Goal: Information Seeking & Learning: Learn about a topic

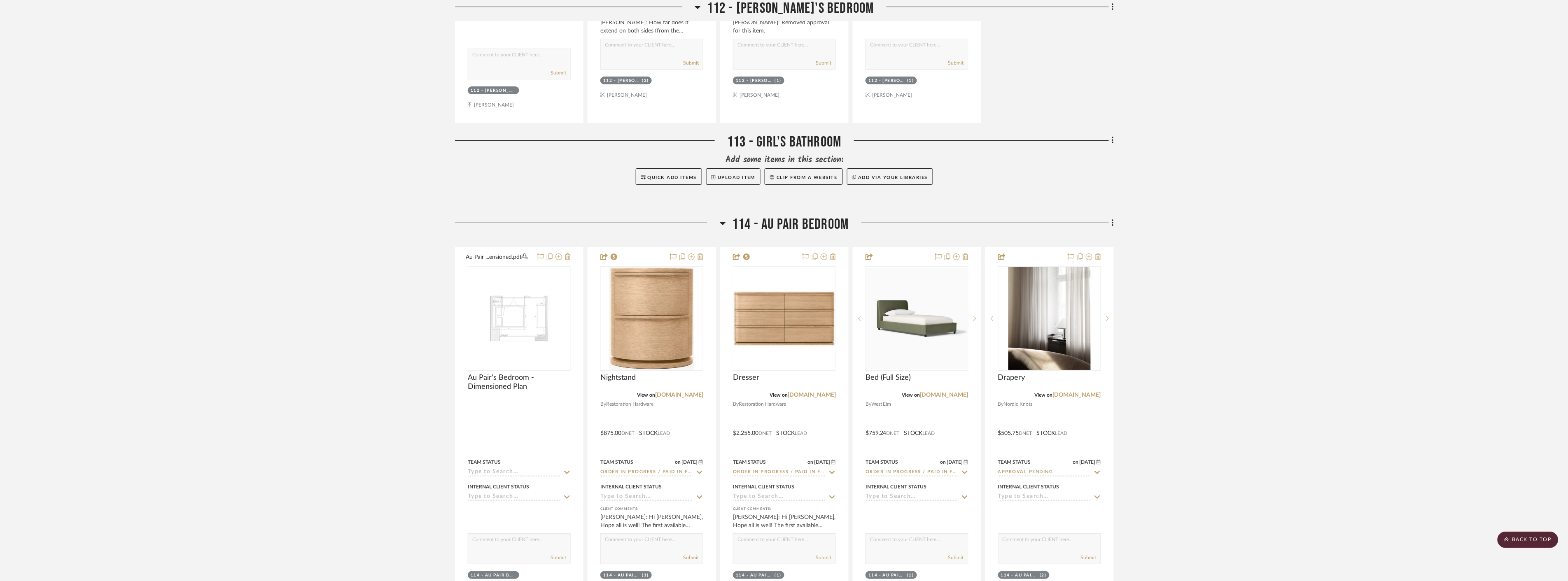
scroll to position [4983, 0]
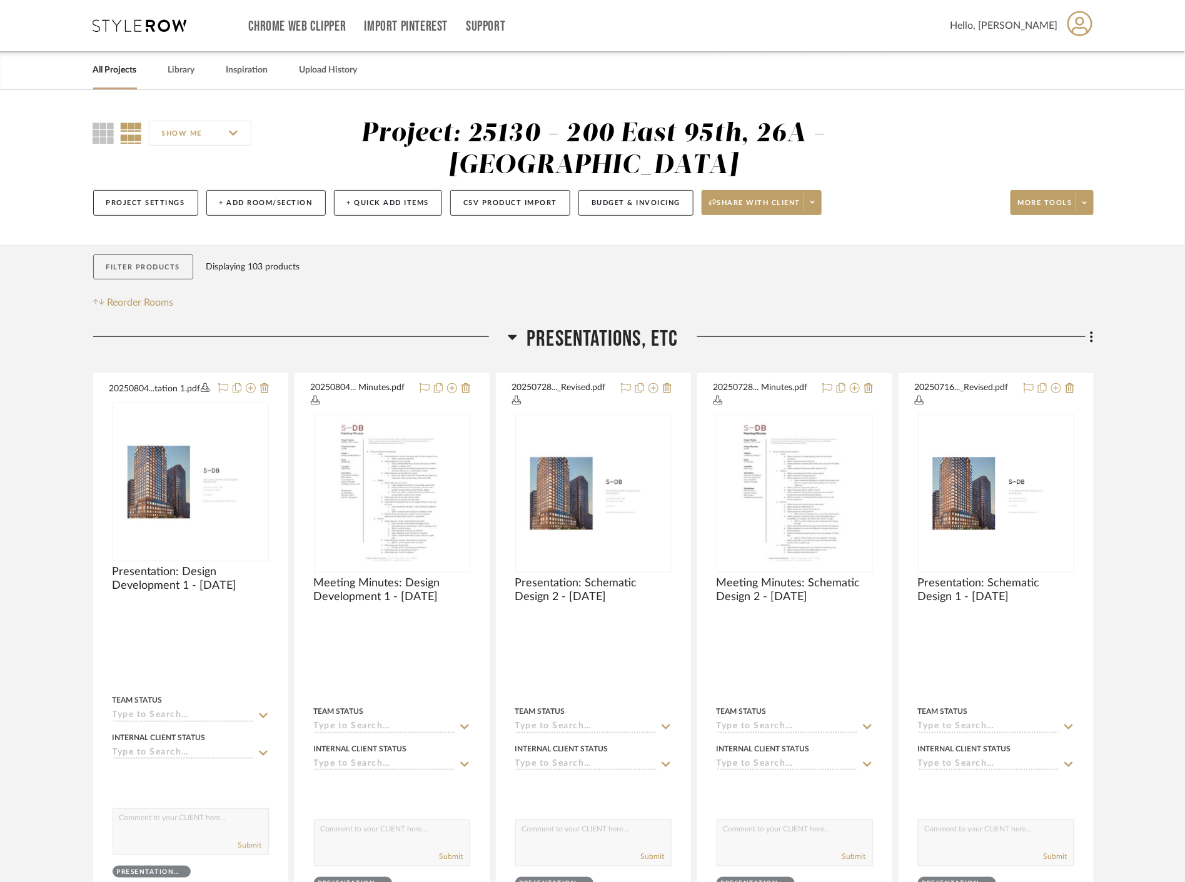
click at [120, 259] on button "Filter Products" at bounding box center [143, 268] width 101 height 26
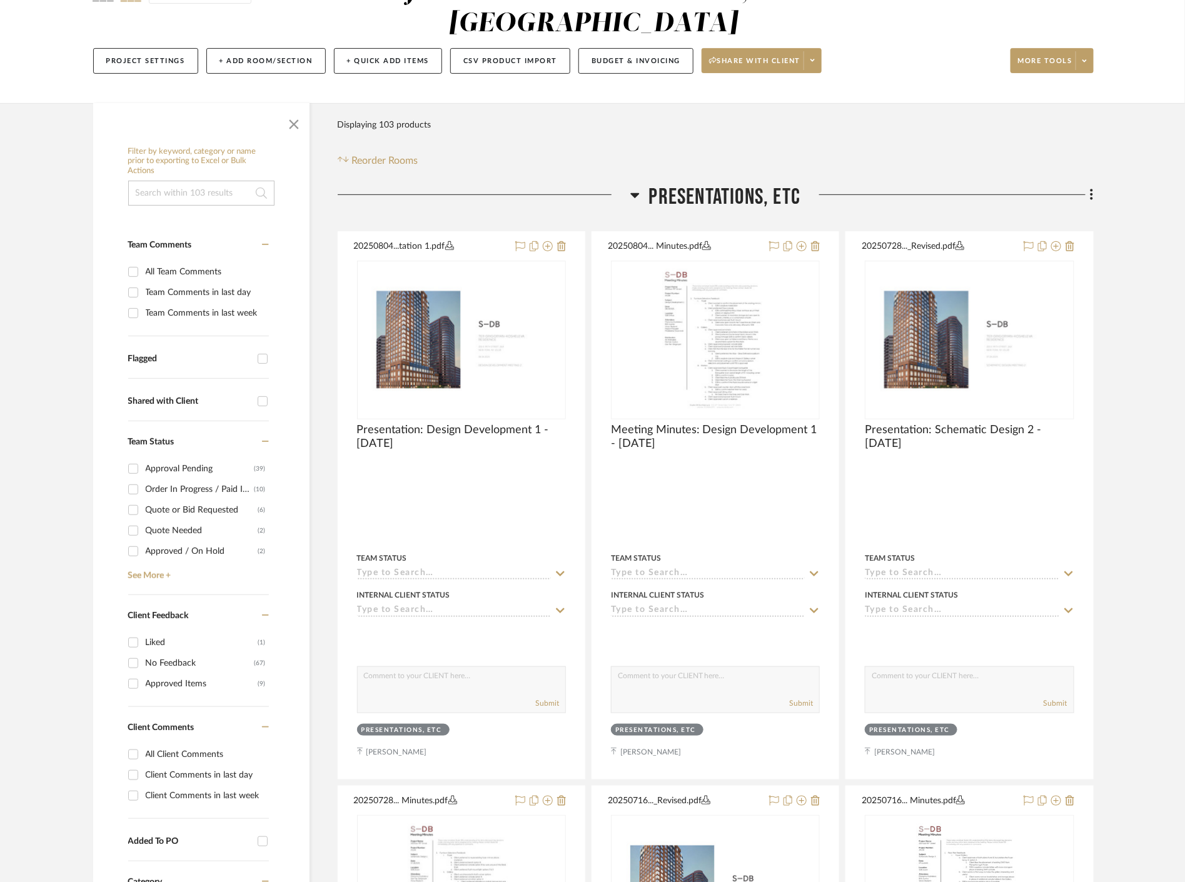
scroll to position [208, 0]
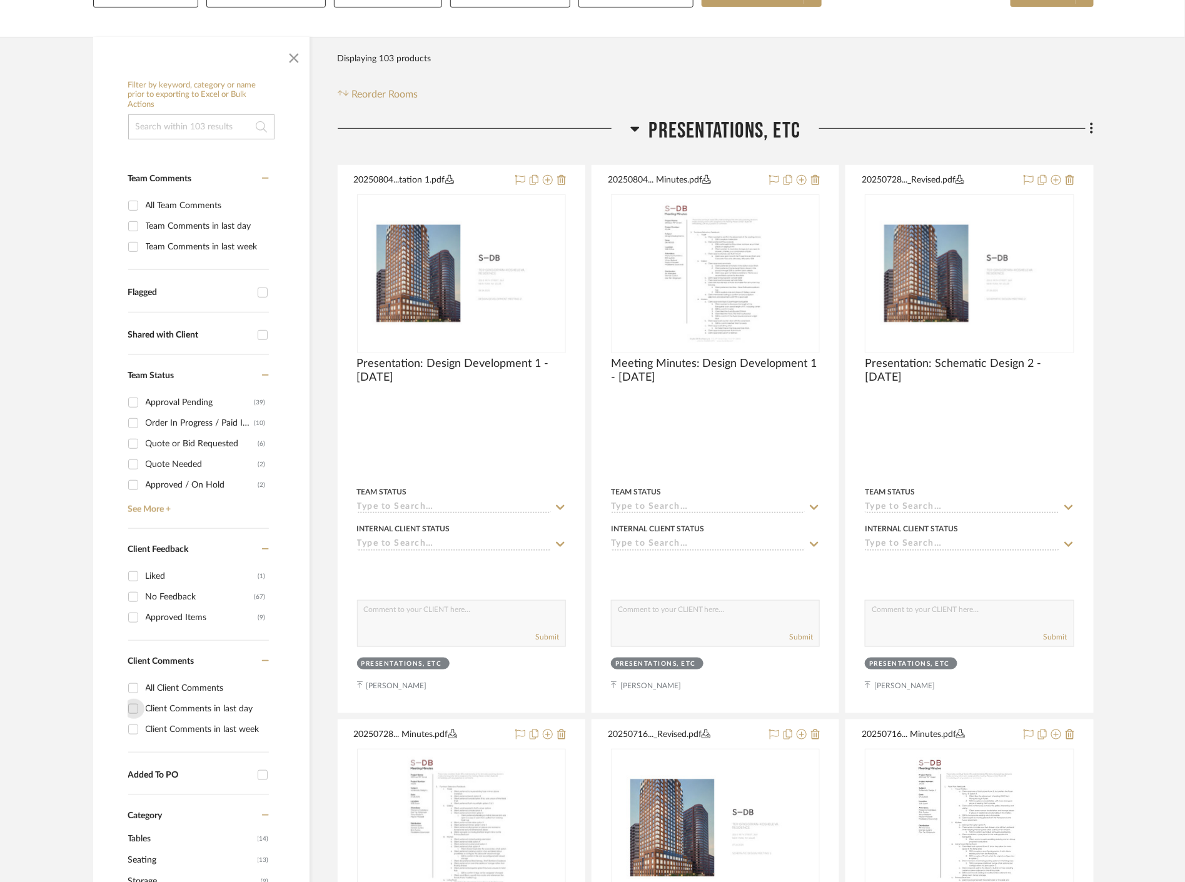
click at [134, 709] on input "Client Comments in last day" at bounding box center [133, 709] width 20 height 20
checkbox input "true"
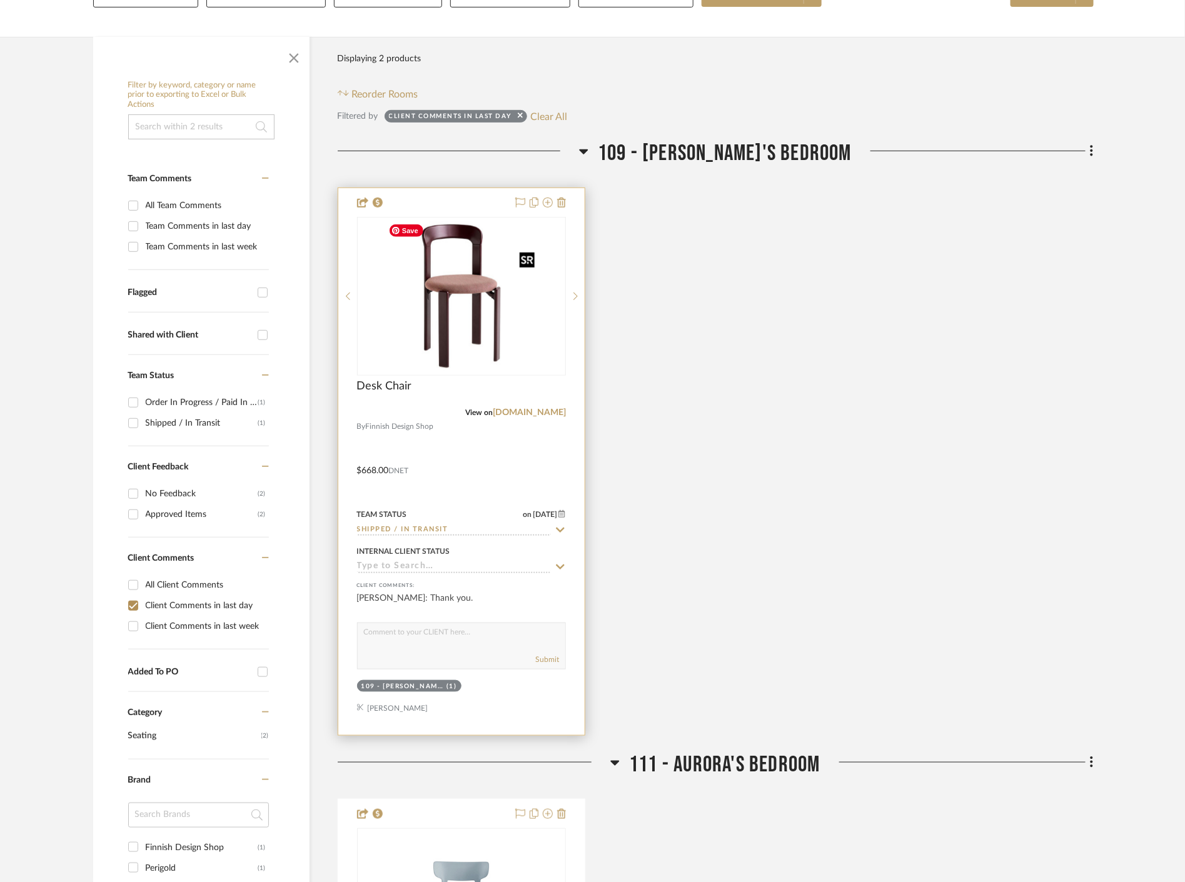
click at [0, 0] on img at bounding box center [0, 0] width 0 height 0
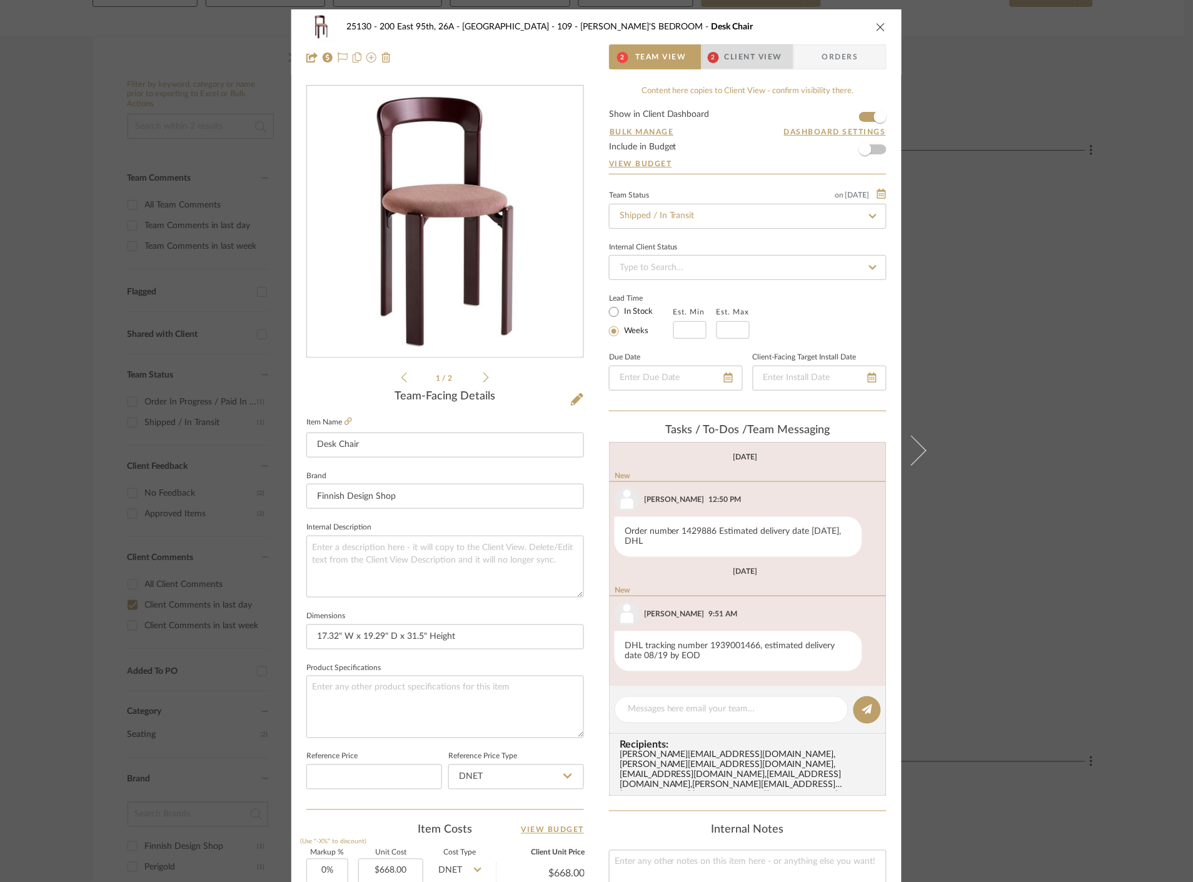
click at [735, 44] on span "Client View" at bounding box center [754, 56] width 58 height 25
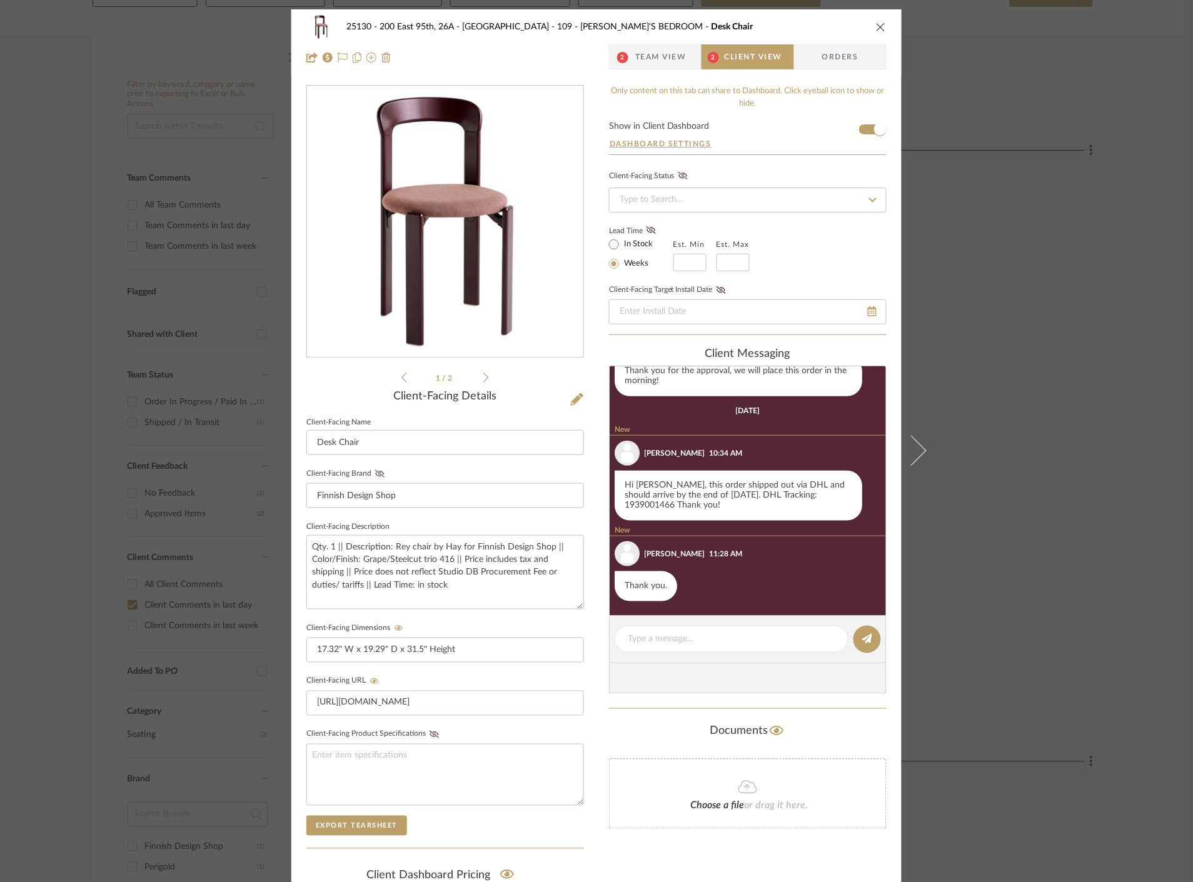
scroll to position [401, 0]
click at [630, 58] on span "2" at bounding box center [623, 56] width 26 height 25
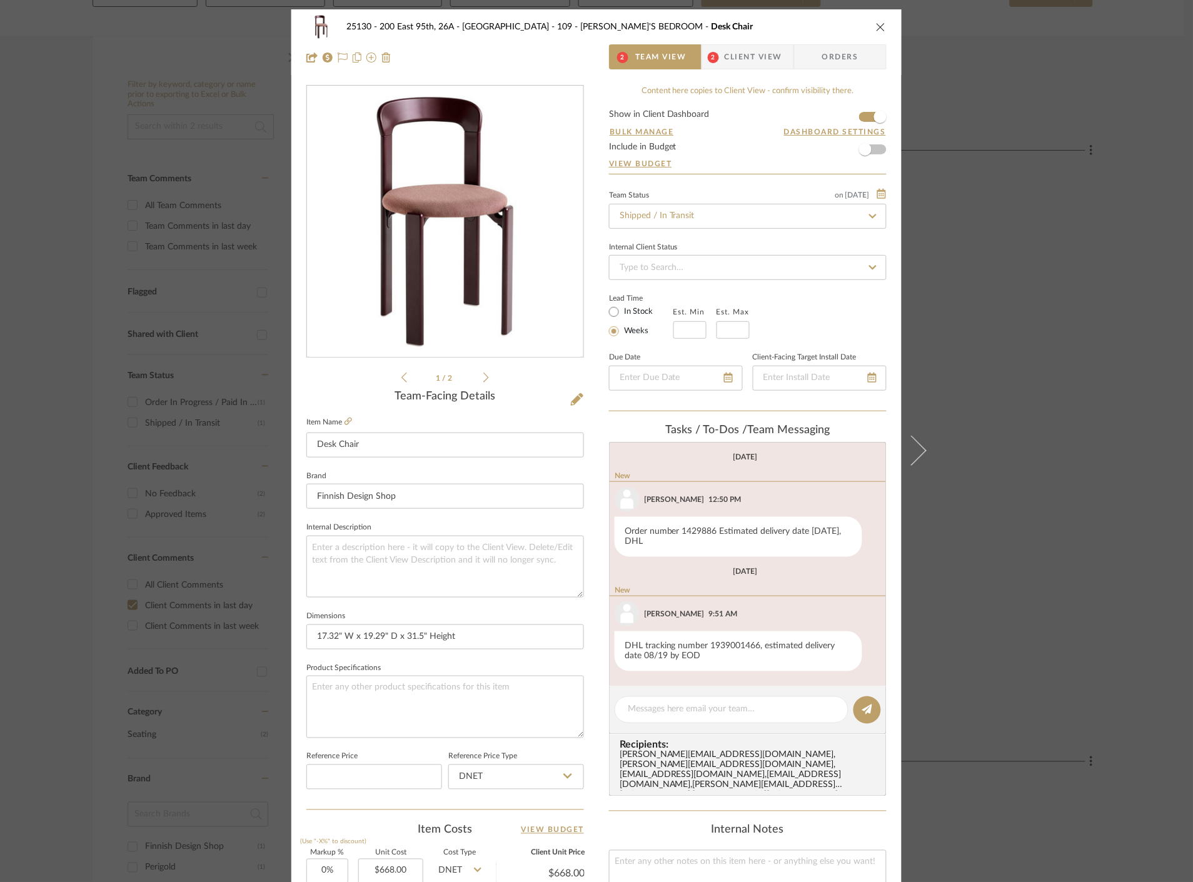
click at [1004, 348] on div "25130 - 200 East 95th, 26A - Kosheleva 109 - ASTRID'S BEDROOM Desk Chair 2 Team…" at bounding box center [596, 441] width 1193 height 882
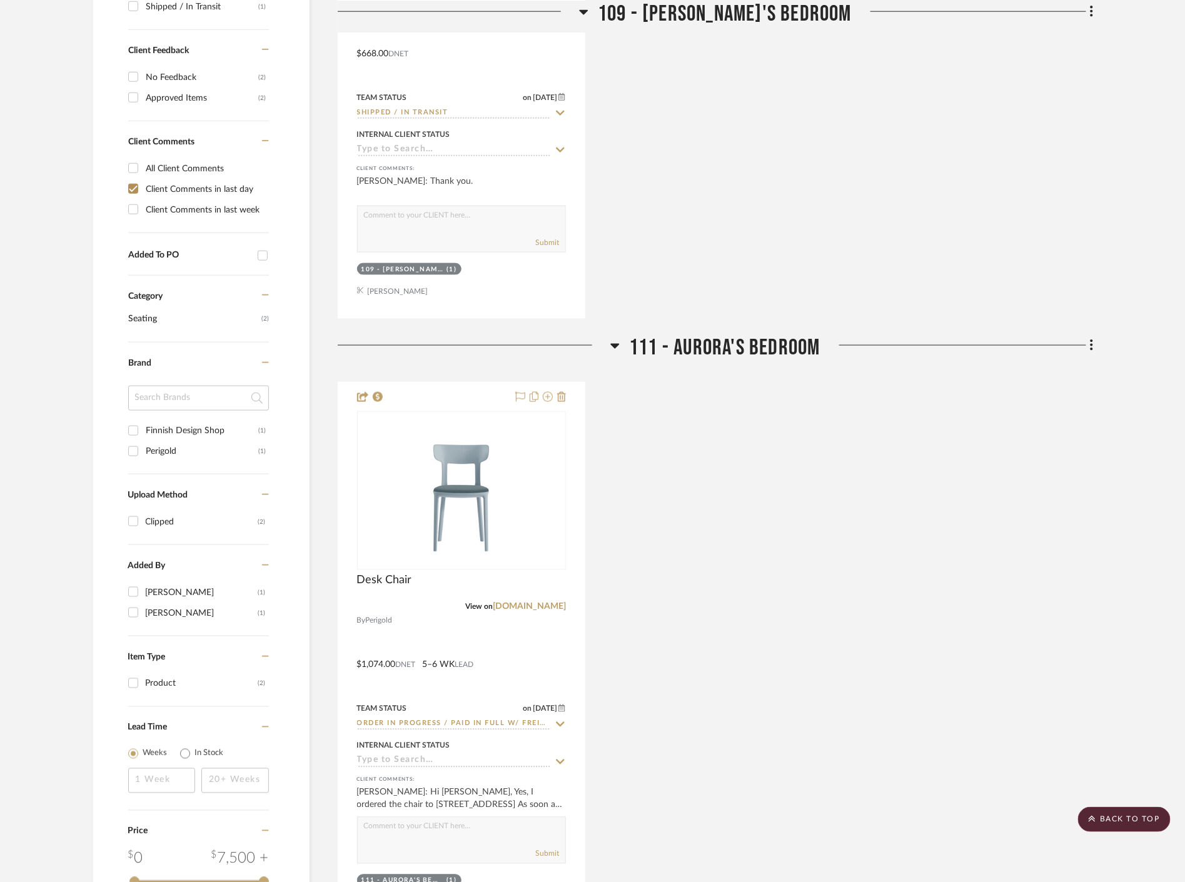
scroll to position [755, 0]
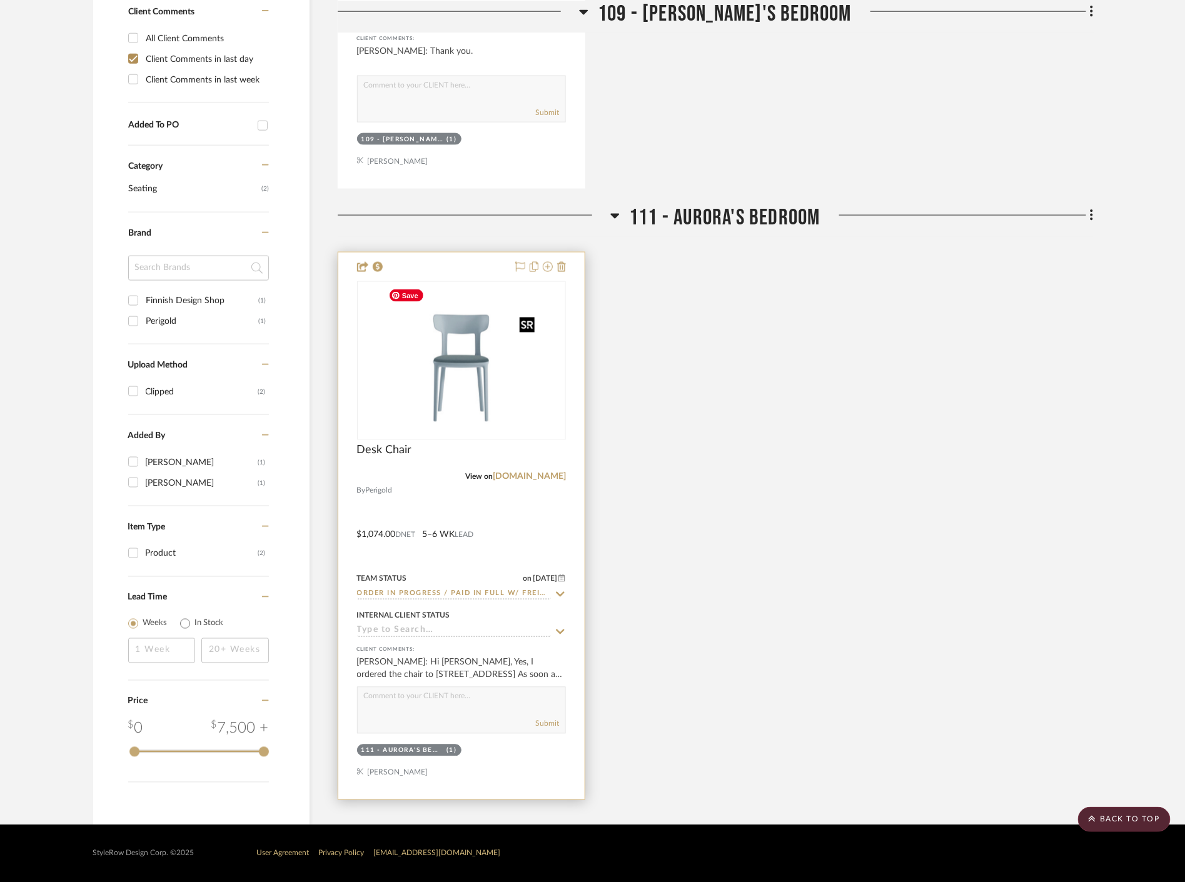
click at [0, 0] on img at bounding box center [0, 0] width 0 height 0
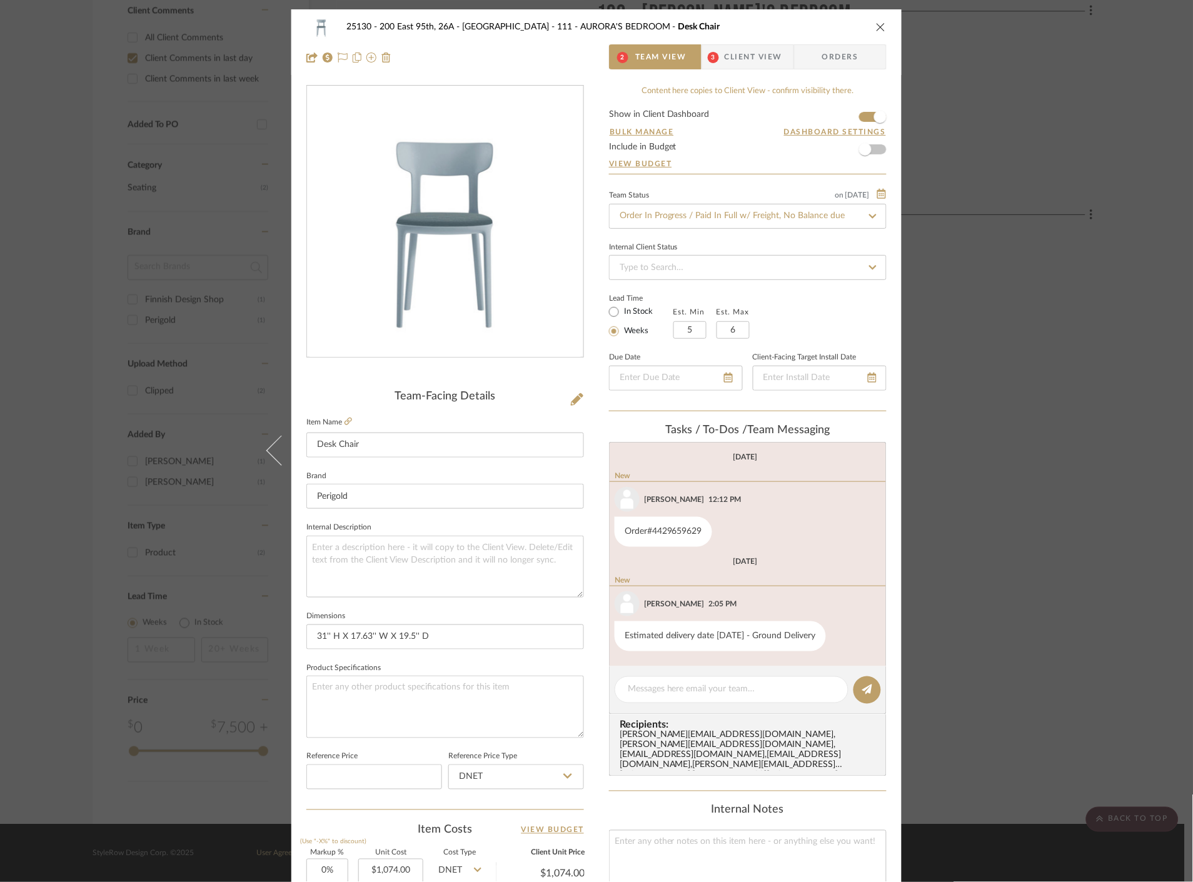
click at [751, 57] on span "Client View" at bounding box center [754, 56] width 58 height 25
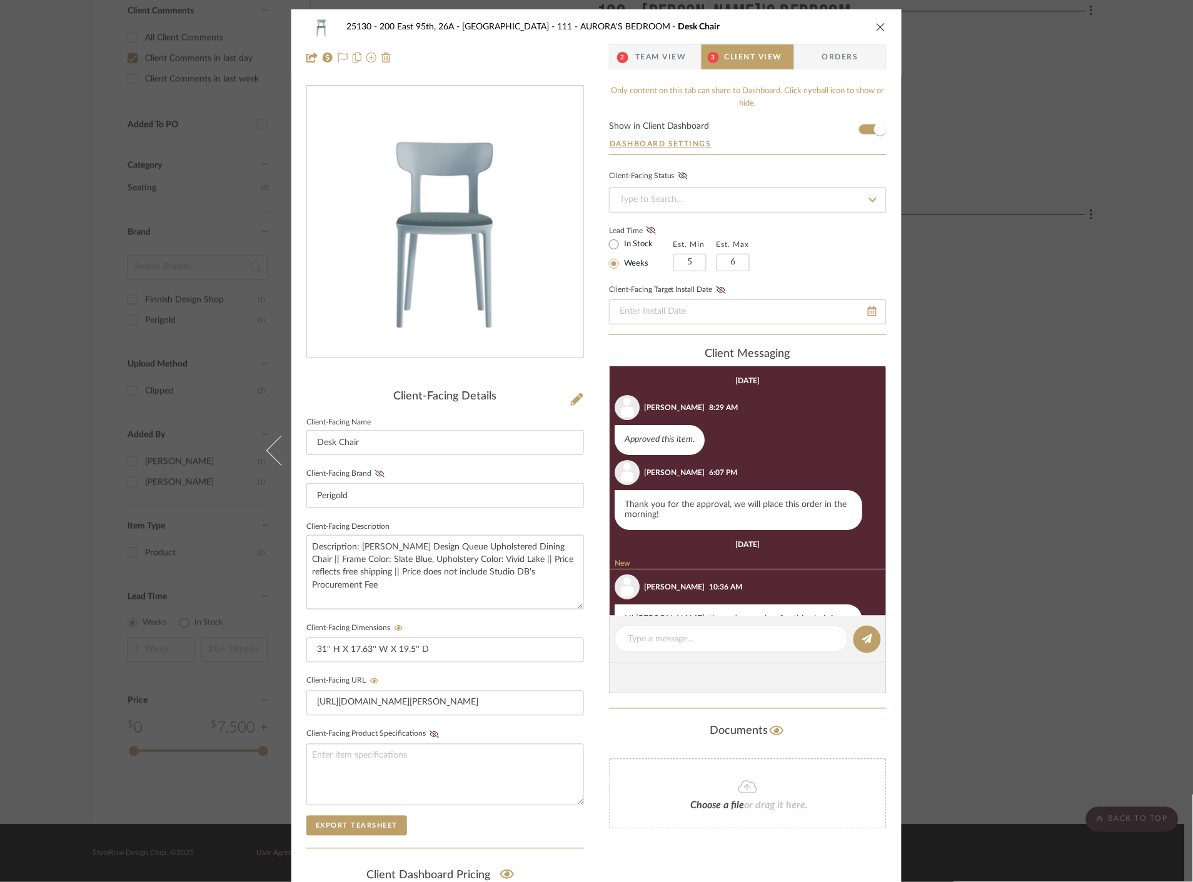
scroll to position [245, 0]
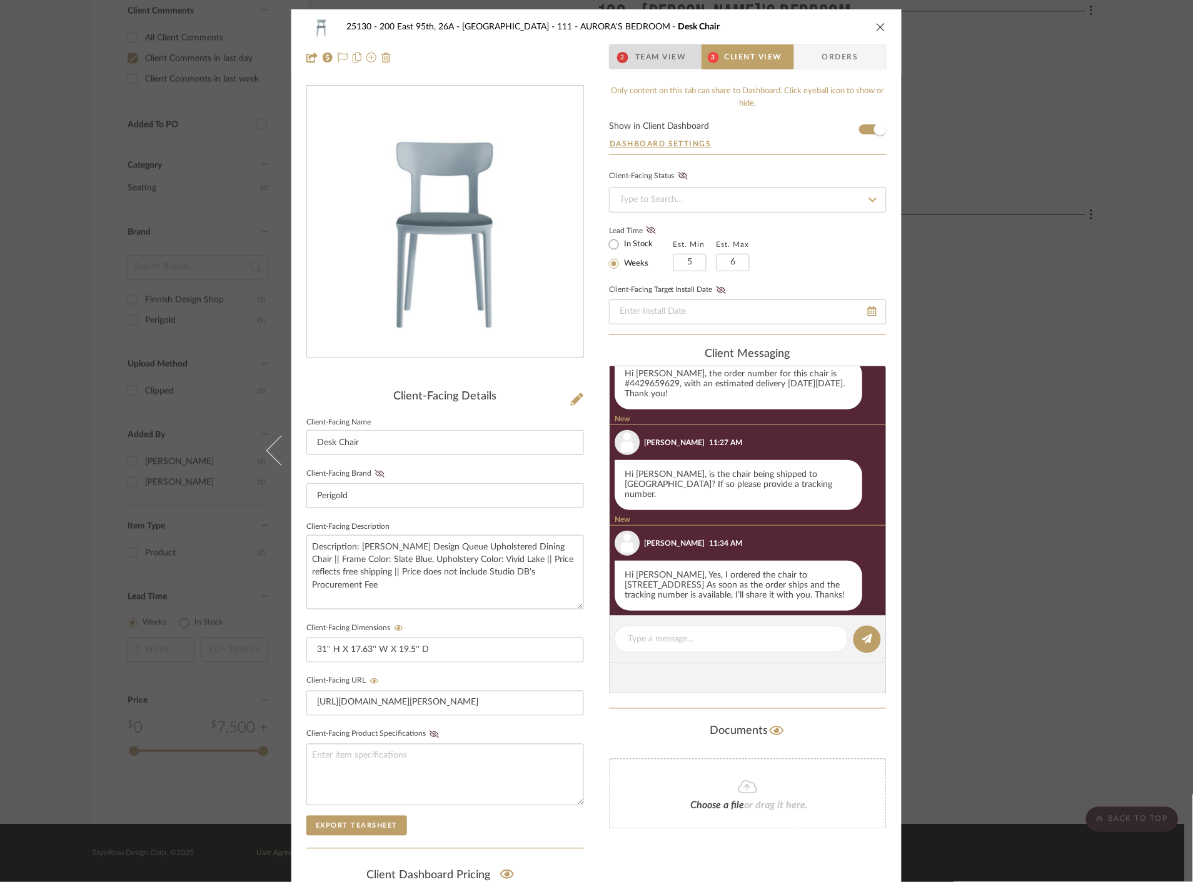
click at [657, 58] on span "Team View" at bounding box center [660, 56] width 51 height 25
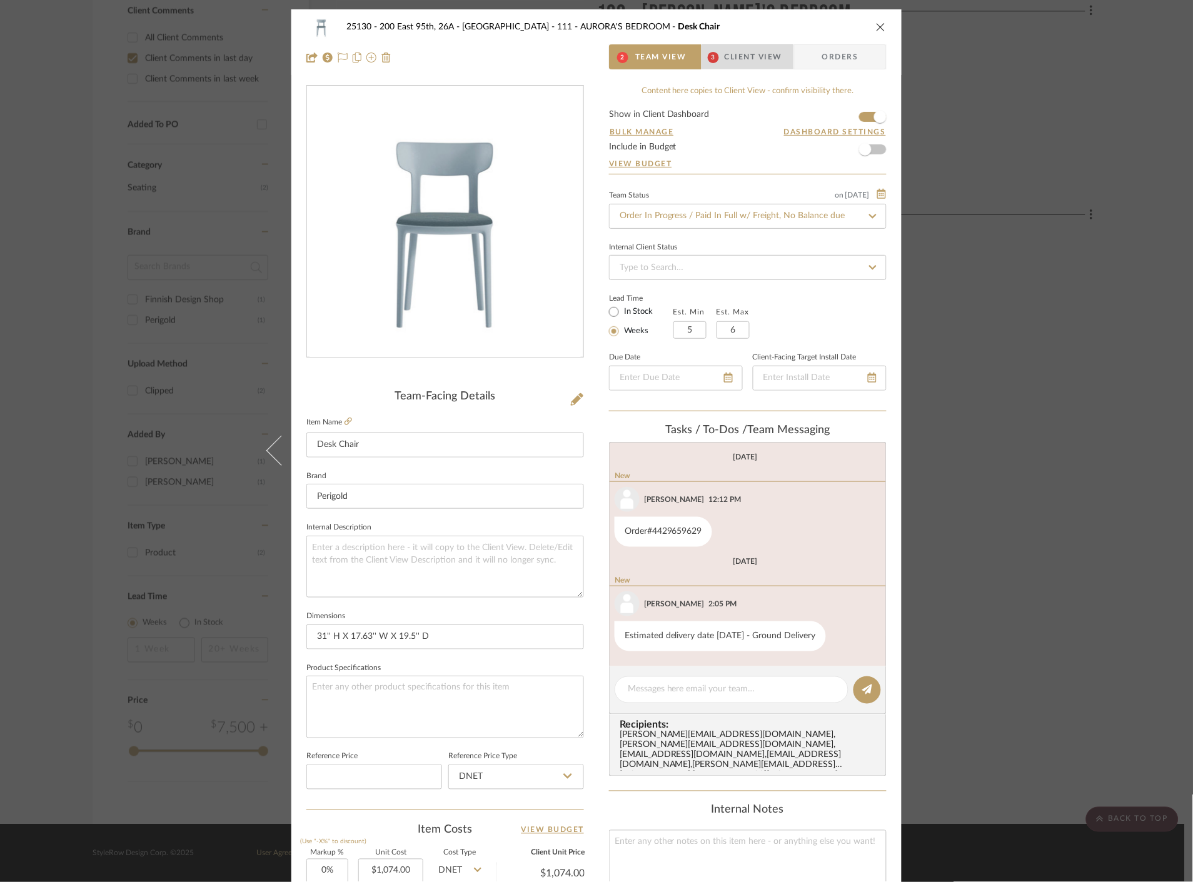
click at [735, 59] on span "Client View" at bounding box center [754, 56] width 58 height 25
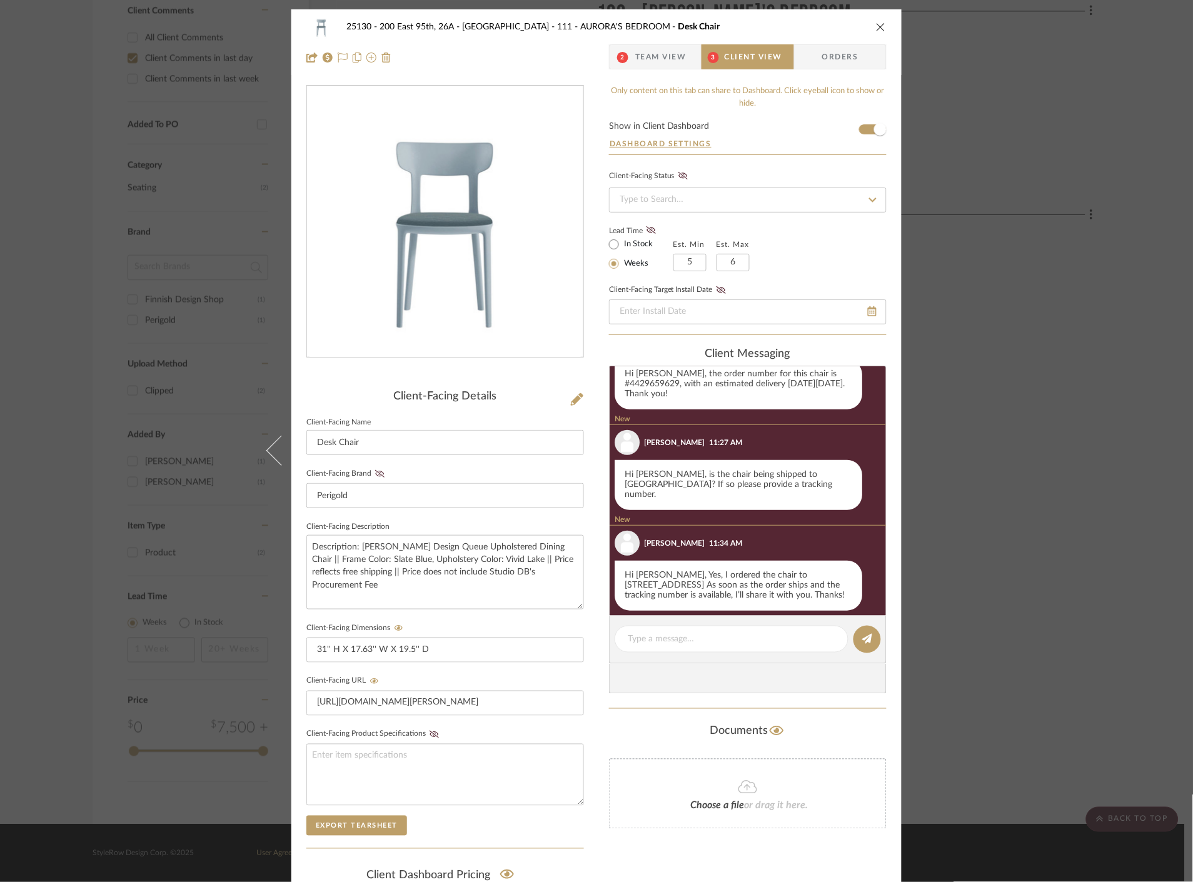
click at [1013, 365] on div "25130 - 200 East 95th, 26A - Kosheleva 111 - AURORA'S BEDROOM Desk Chair 2 Team…" at bounding box center [596, 441] width 1193 height 882
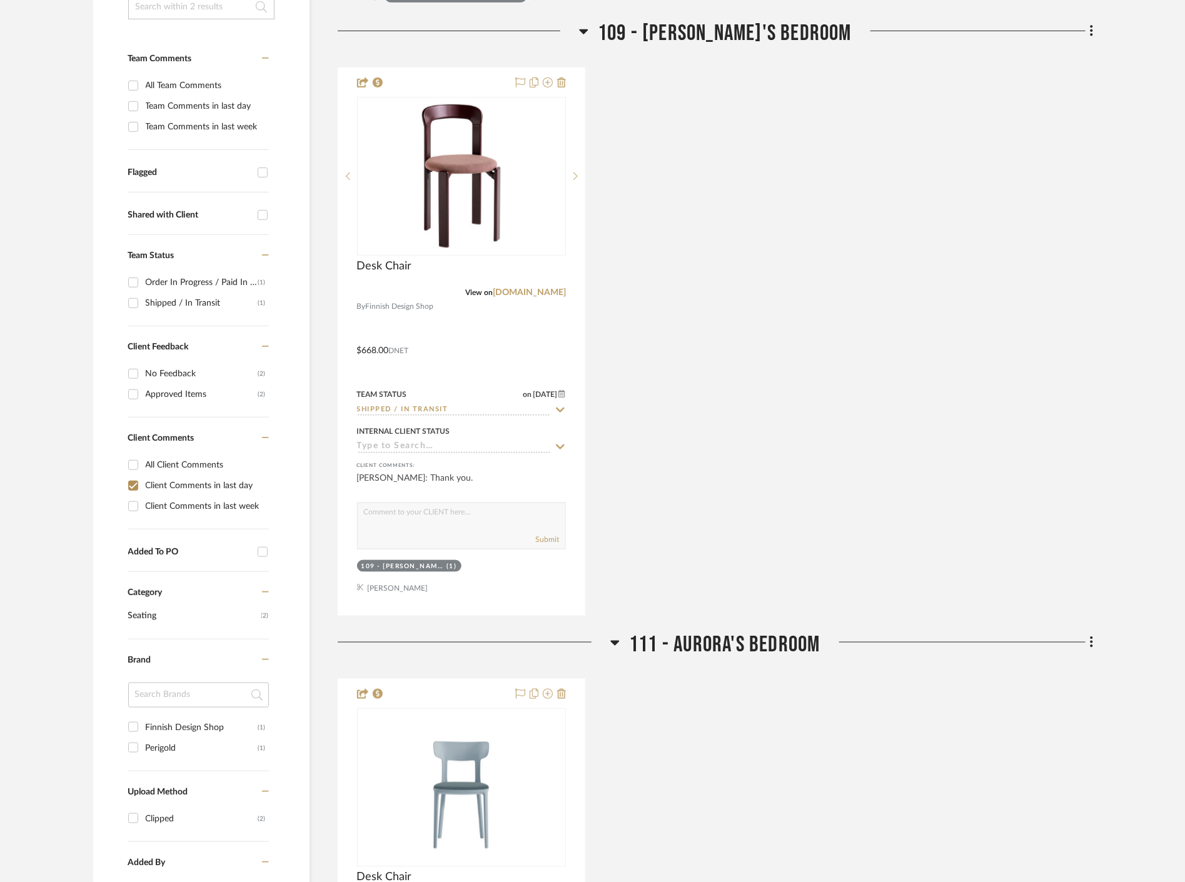
scroll to position [416, 0]
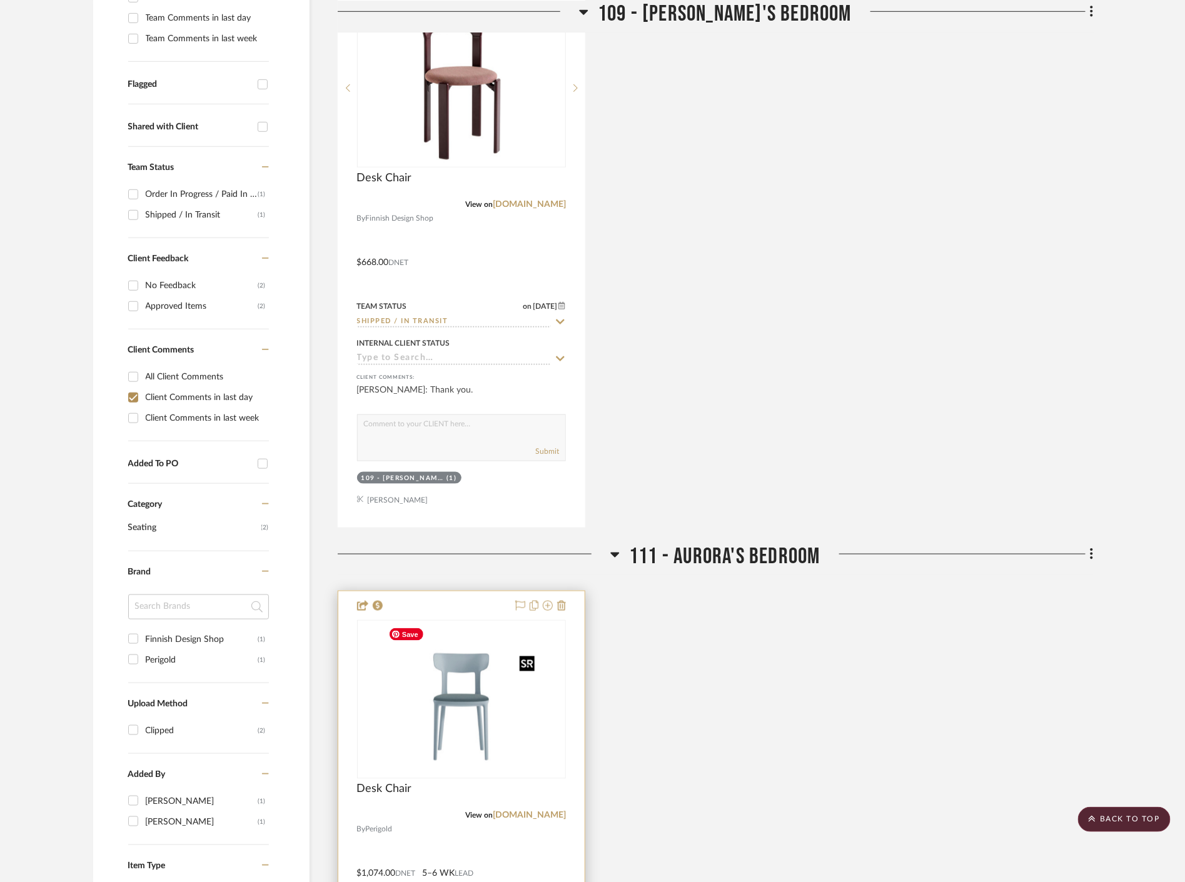
click at [492, 680] on img "0" at bounding box center [461, 700] width 156 height 156
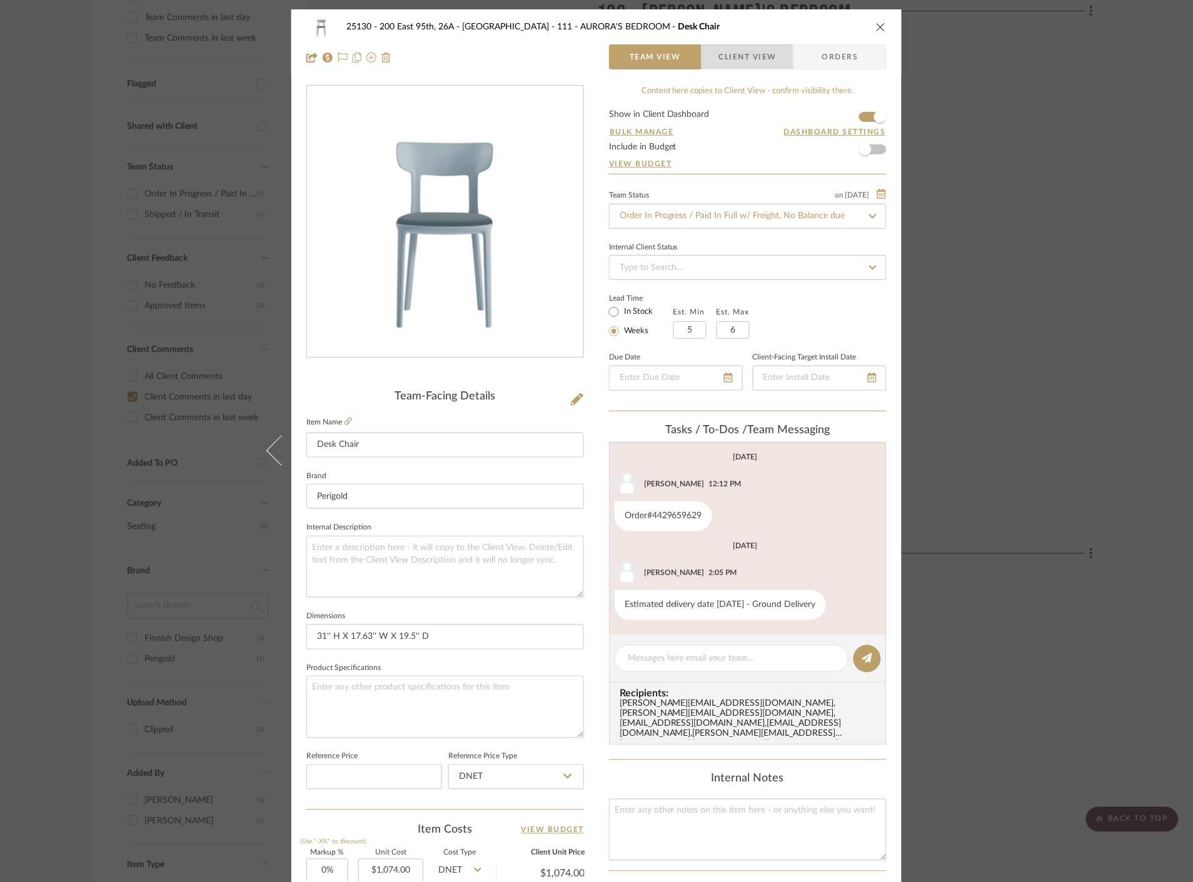
click at [746, 61] on span "Client View" at bounding box center [748, 56] width 58 height 25
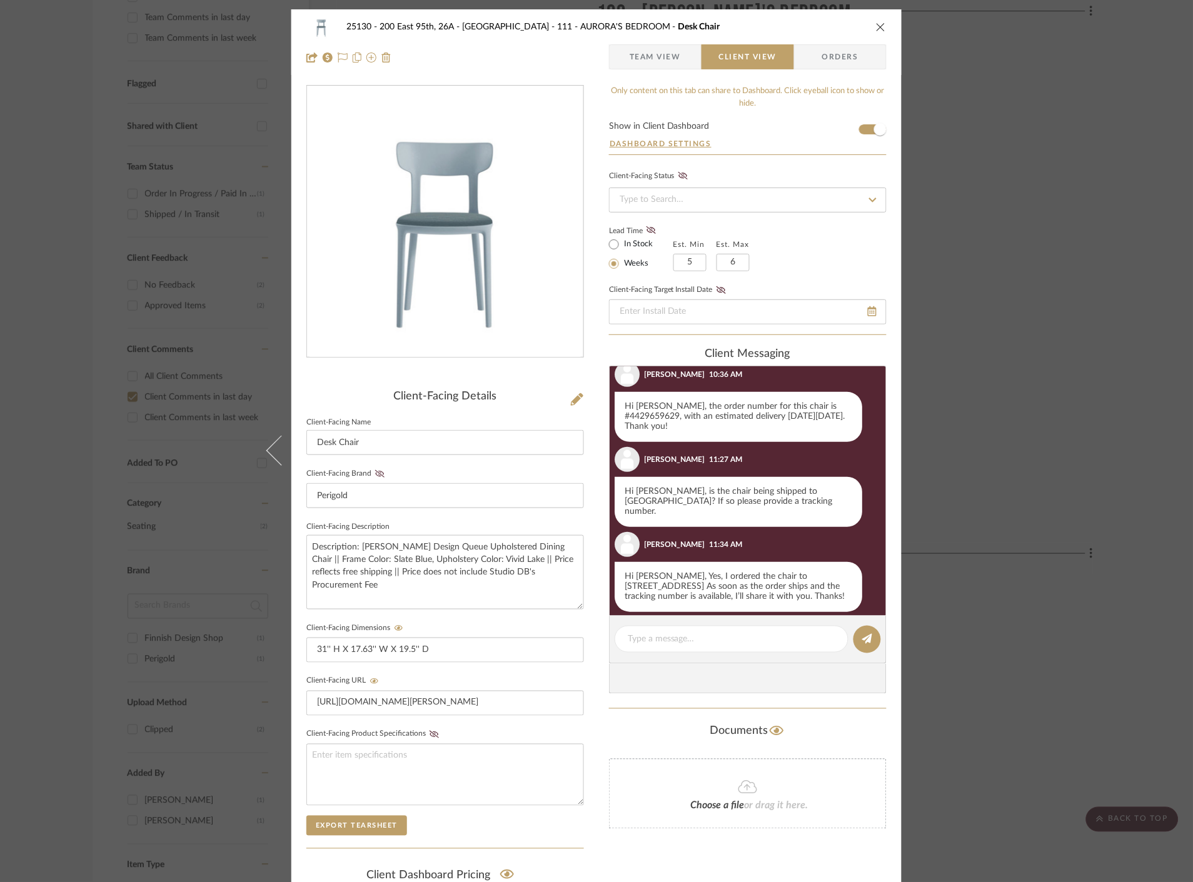
scroll to position [198, 0]
click at [1030, 246] on div "25130 - 200 East 95th, 26A - Kosheleva 111 - AURORA'S BEDROOM Desk Chair Team V…" at bounding box center [596, 441] width 1193 height 882
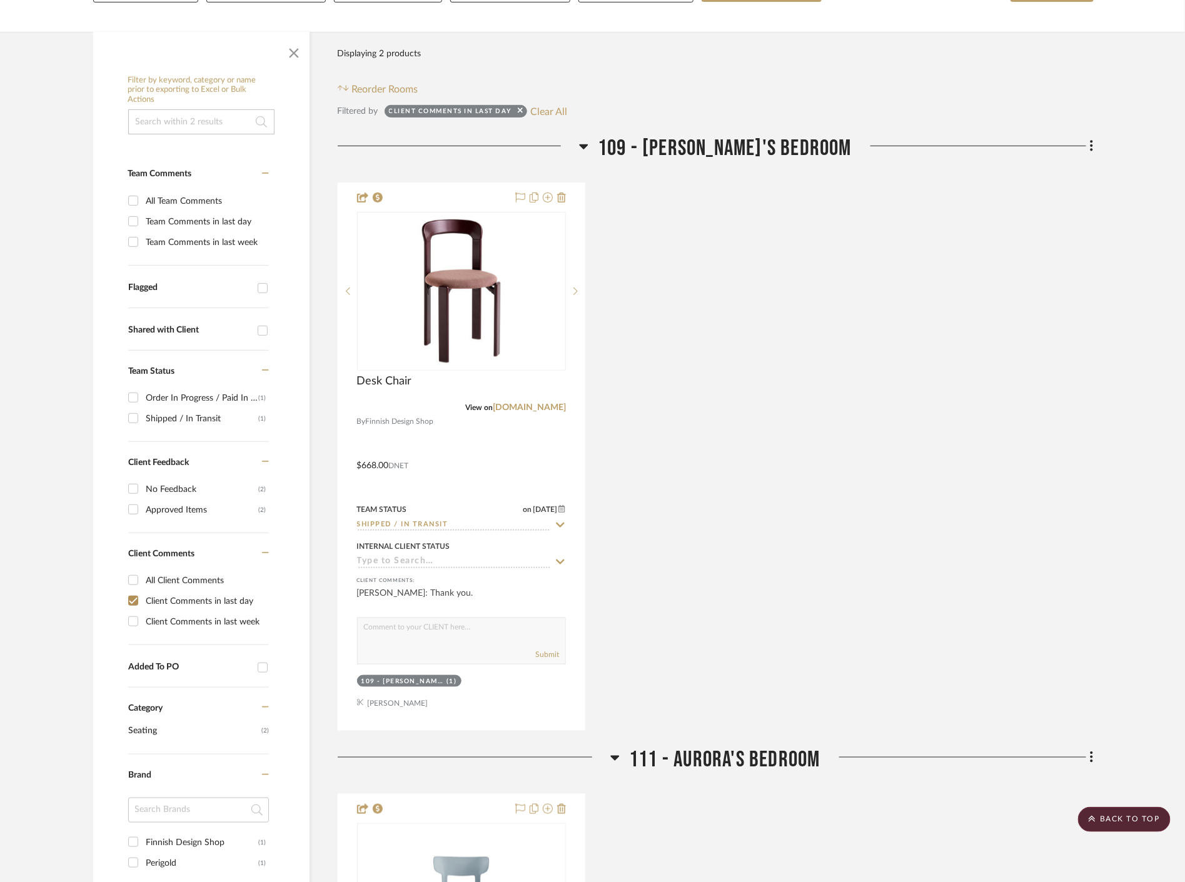
scroll to position [0, 0]
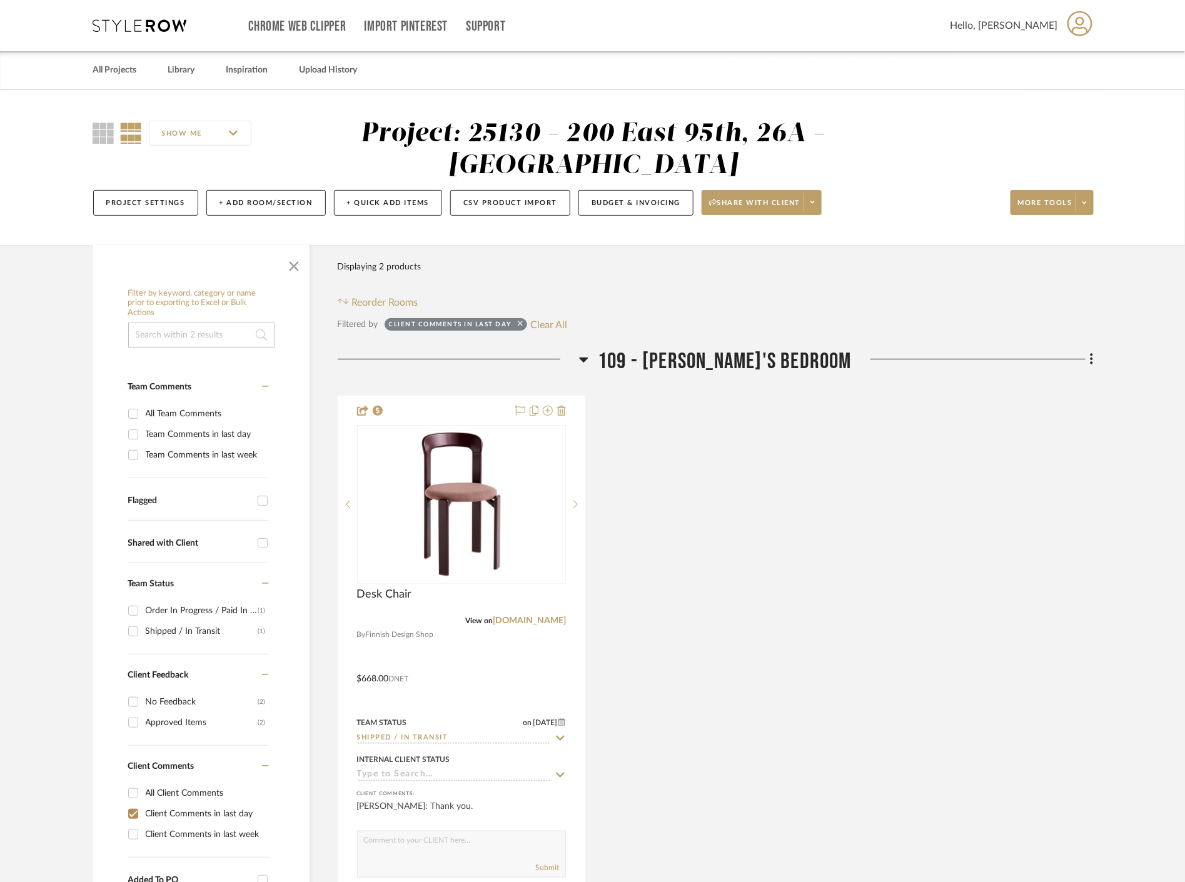
click at [519, 324] on icon at bounding box center [520, 324] width 5 height 8
checkbox input "false"
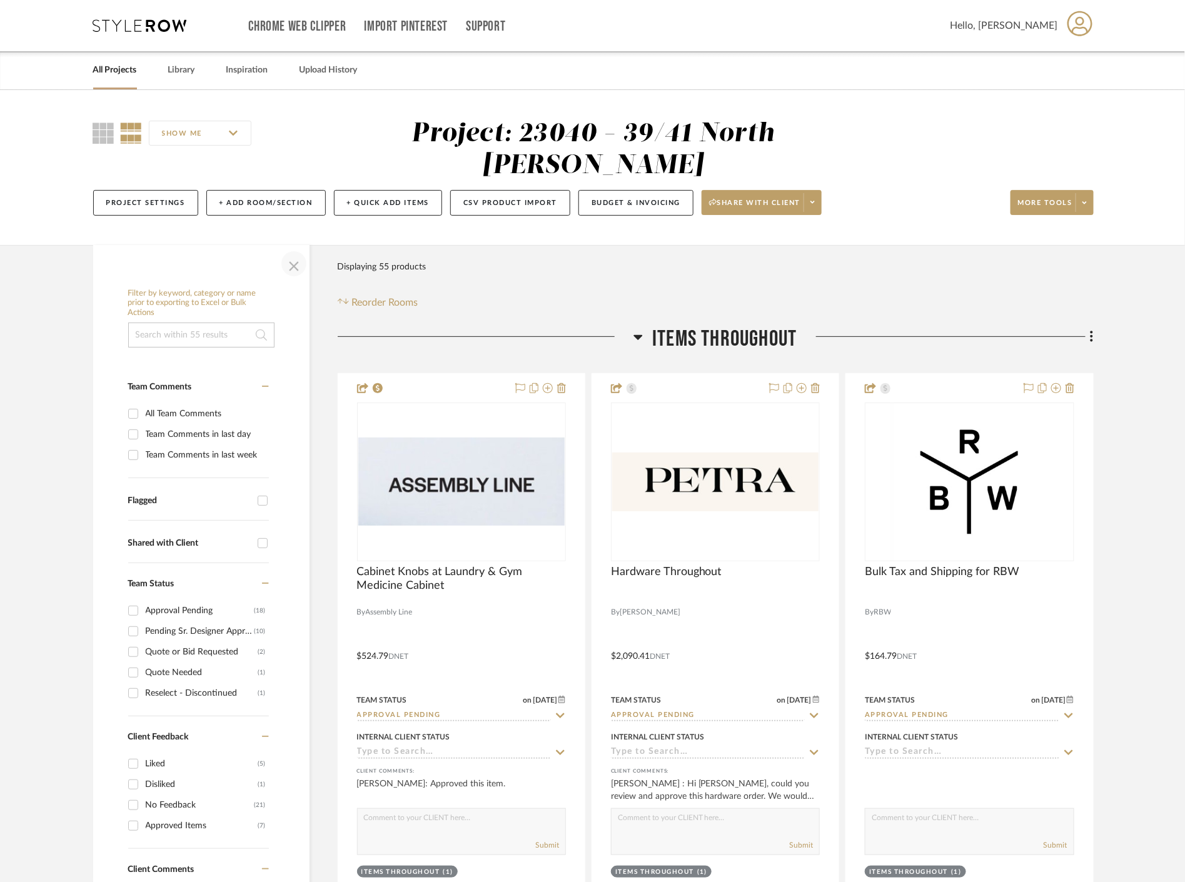
click at [294, 264] on span "button" at bounding box center [294, 264] width 30 height 30
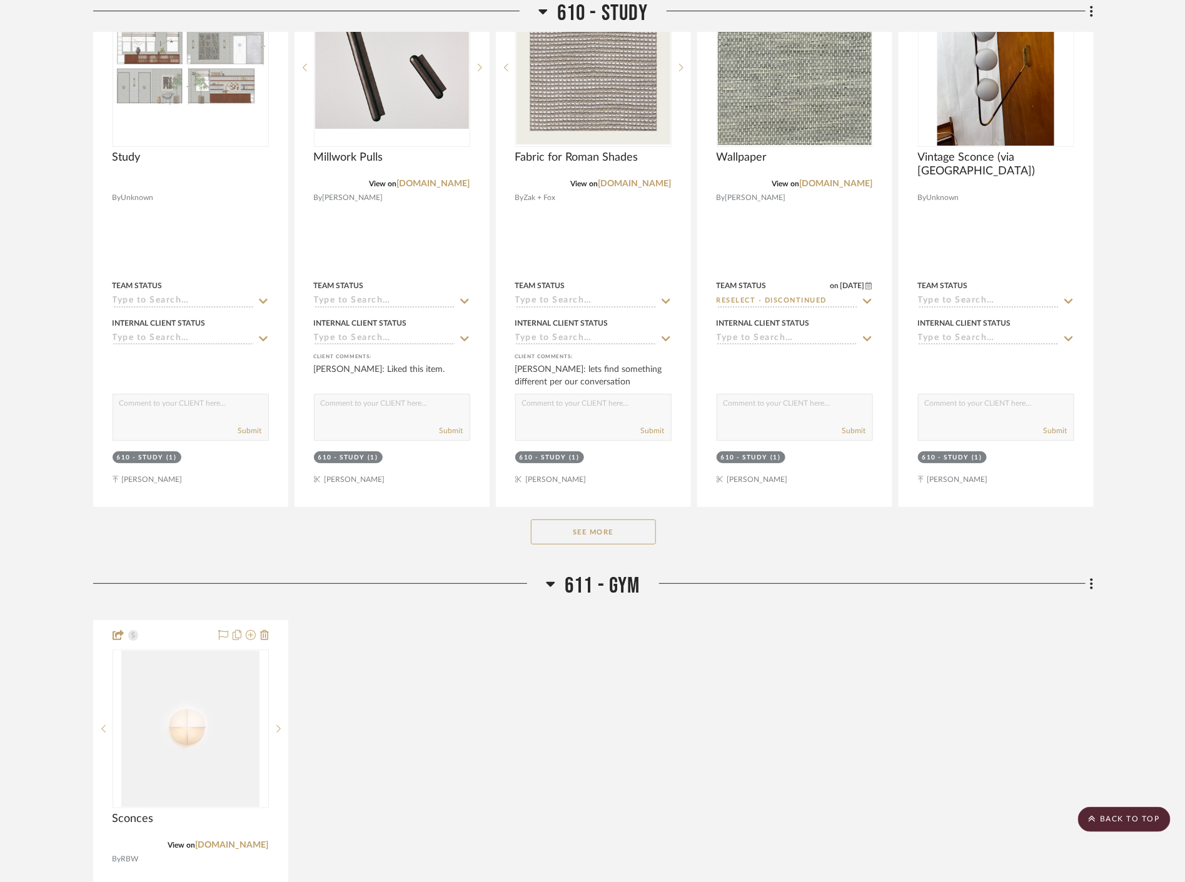
scroll to position [4586, 0]
